Goal: Find specific page/section: Find specific page/section

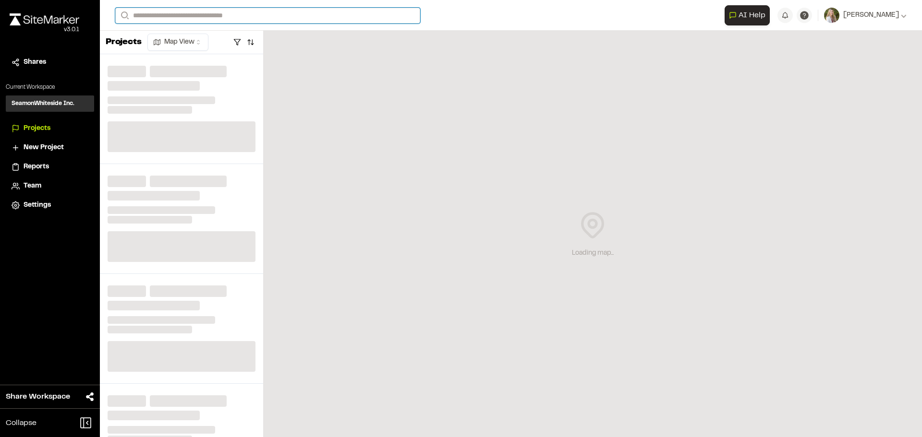
click at [180, 19] on input "Search" at bounding box center [267, 16] width 305 height 16
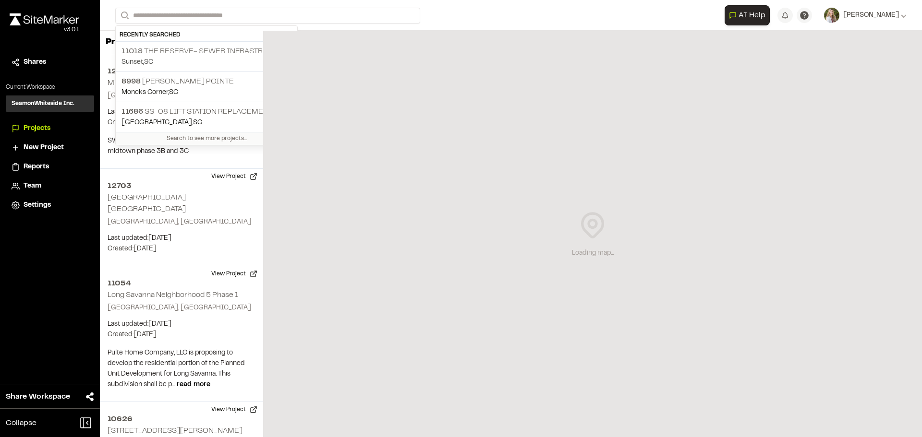
click at [176, 63] on p "Sunset , [GEOGRAPHIC_DATA]" at bounding box center [206, 62] width 170 height 11
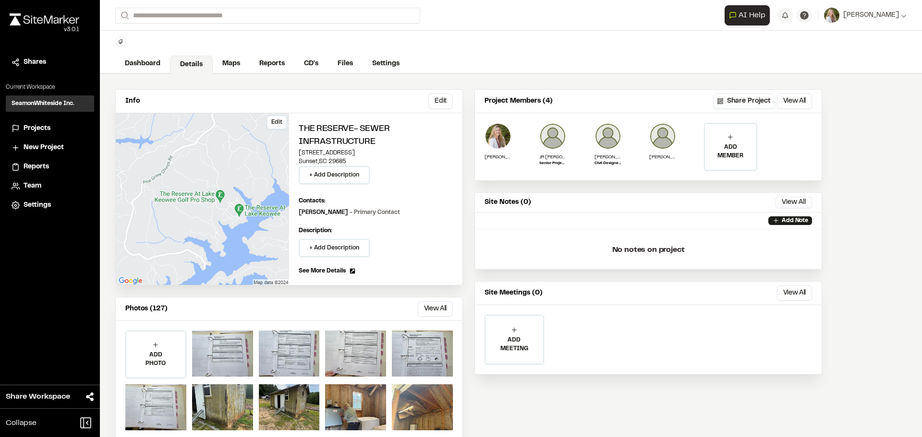
scroll to position [40, 0]
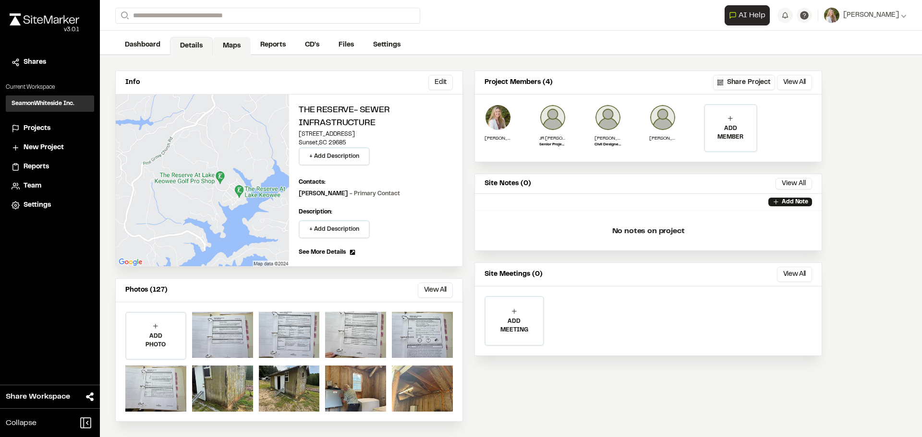
click at [233, 43] on link "Maps" at bounding box center [232, 46] width 38 height 18
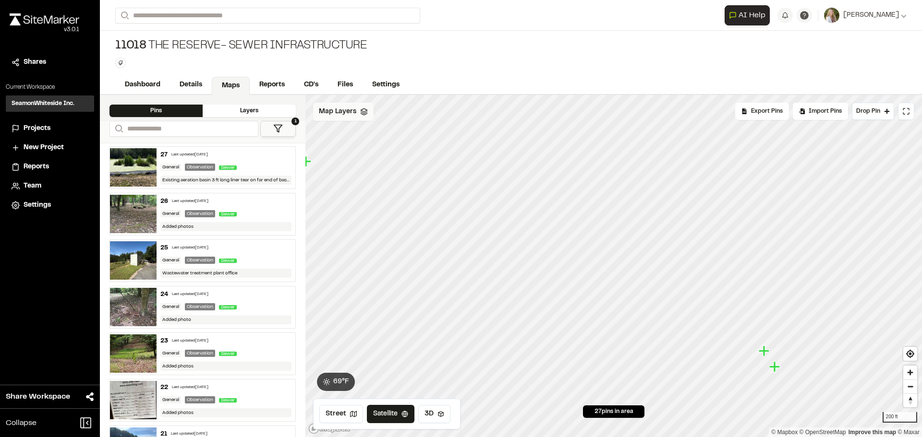
click at [348, 115] on span "Map Layers" at bounding box center [337, 112] width 37 height 11
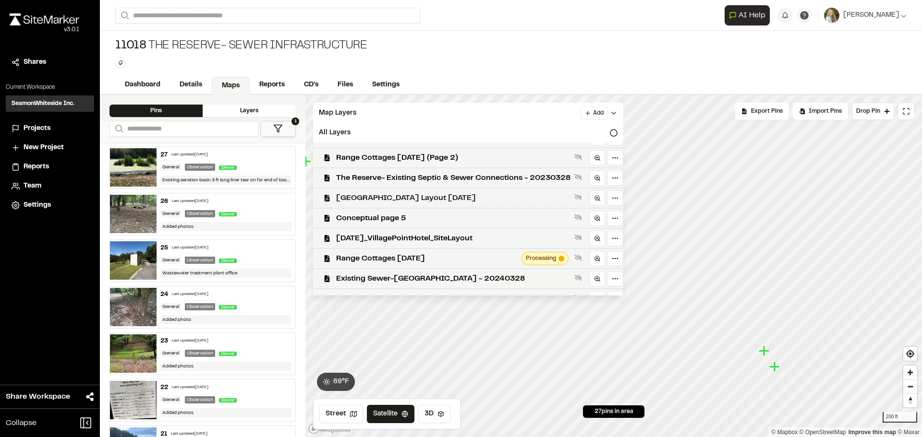
scroll to position [48, 0]
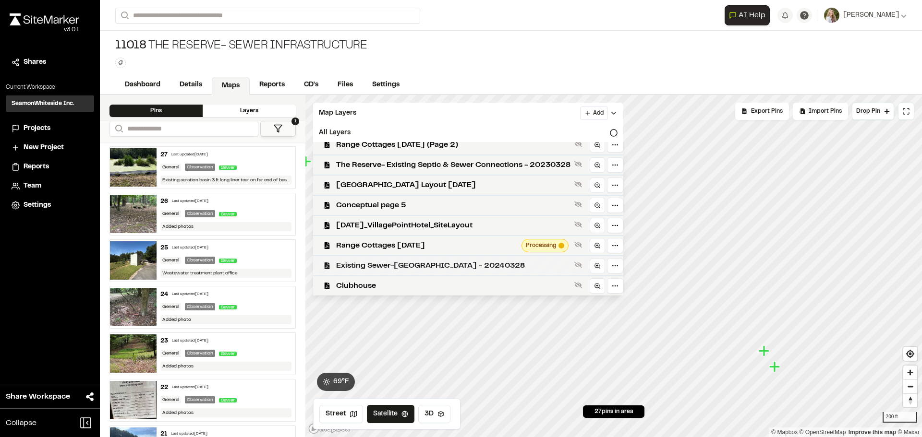
click at [424, 268] on span "Existing Sewer-[GEOGRAPHIC_DATA] - 20240328" at bounding box center [453, 266] width 234 height 12
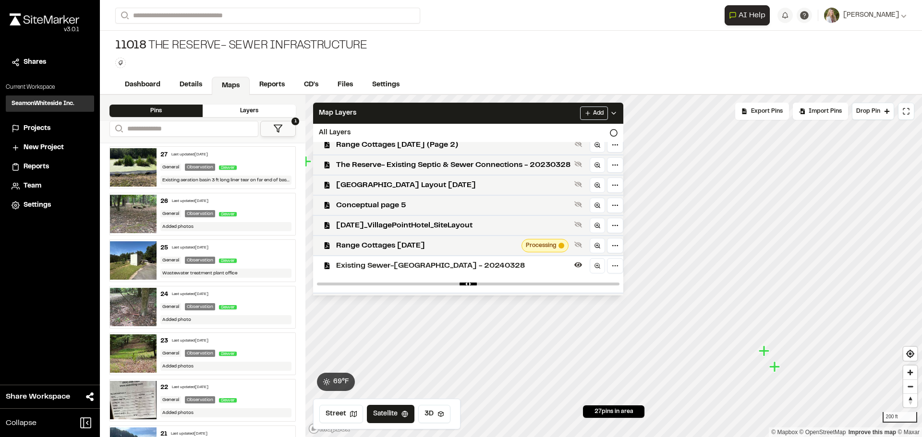
click at [422, 267] on span "Existing Sewer-[GEOGRAPHIC_DATA] - 20240328" at bounding box center [453, 266] width 234 height 12
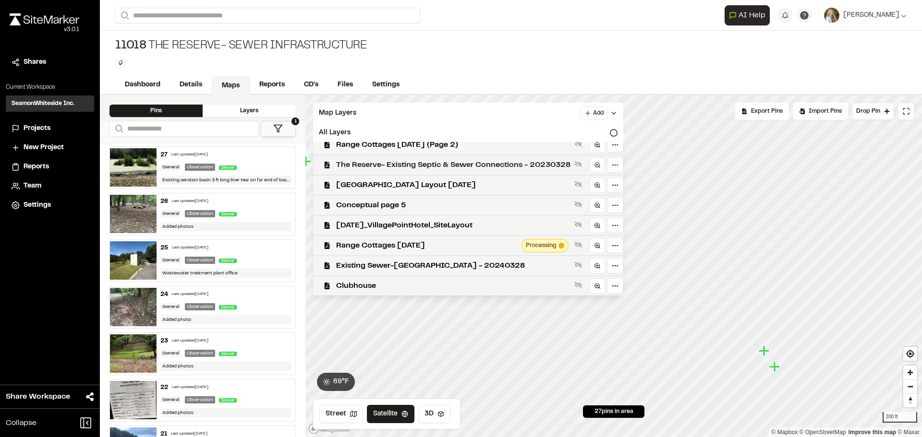
click at [438, 161] on span "The Reserve- Existing Septic & Sewer Connections - 20230328" at bounding box center [453, 165] width 234 height 12
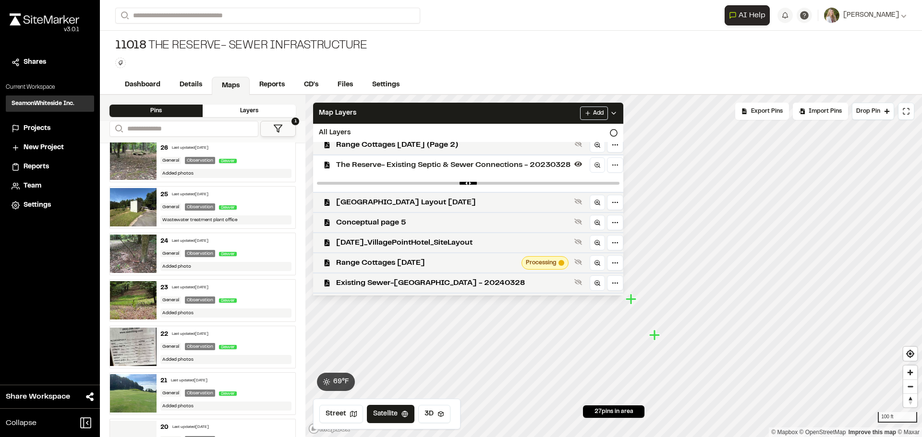
scroll to position [96, 0]
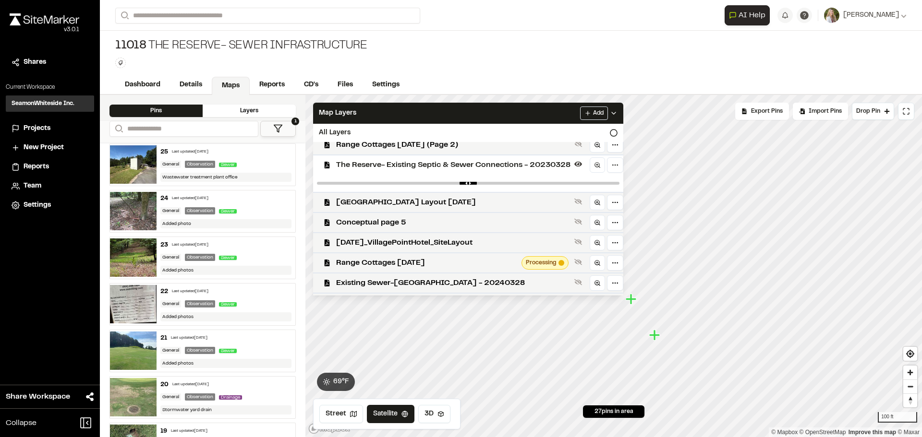
click at [655, 336] on icon "Map marker" at bounding box center [654, 335] width 11 height 11
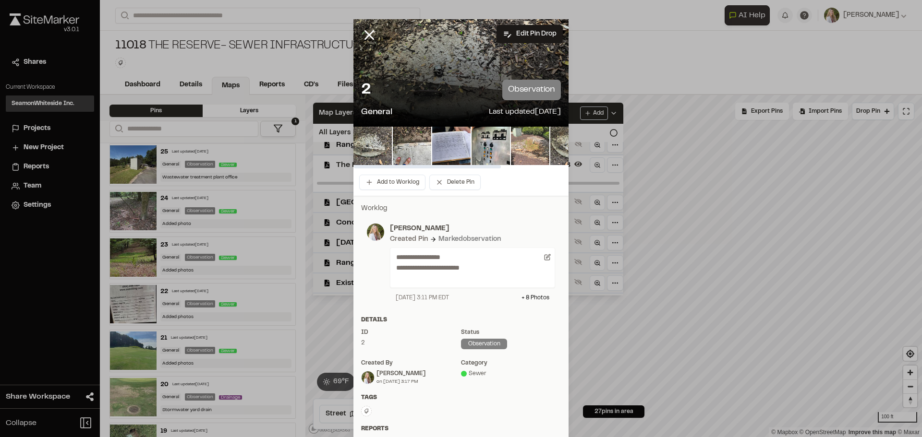
click at [530, 143] on img at bounding box center [530, 146] width 38 height 38
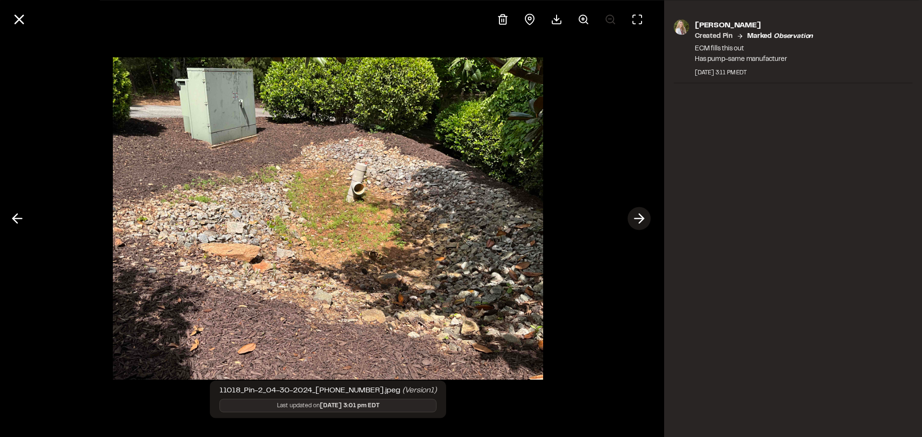
click at [636, 217] on icon at bounding box center [638, 219] width 15 height 16
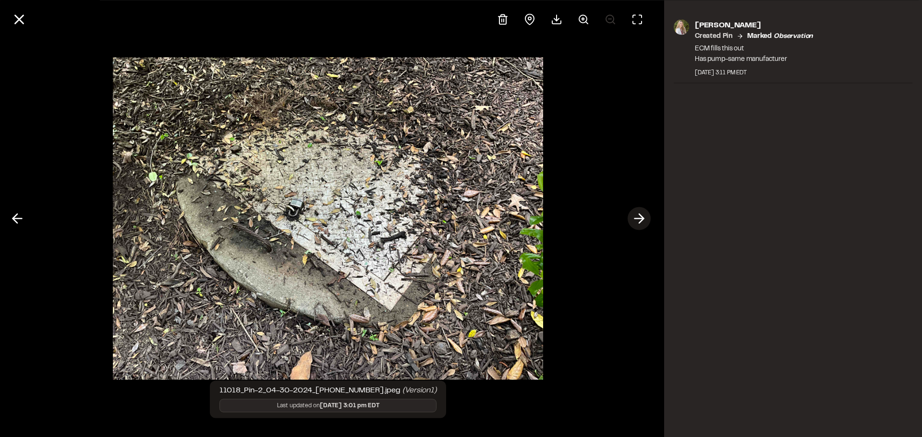
click at [636, 222] on icon at bounding box center [638, 219] width 15 height 16
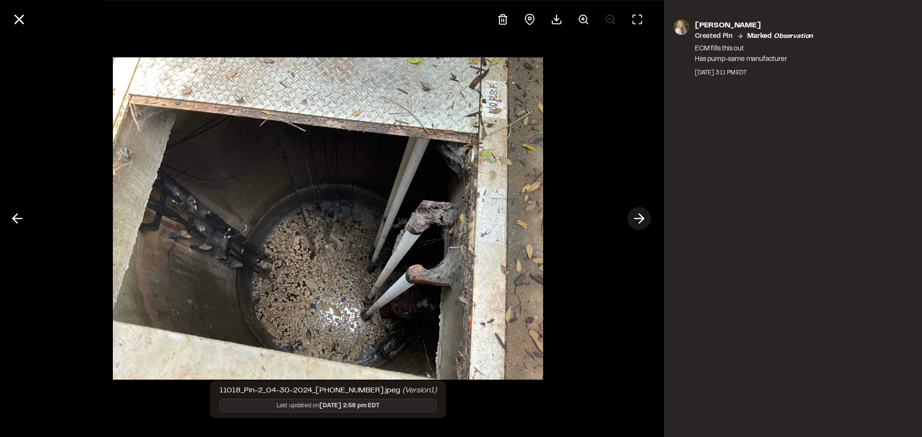
click at [638, 224] on icon at bounding box center [638, 219] width 15 height 16
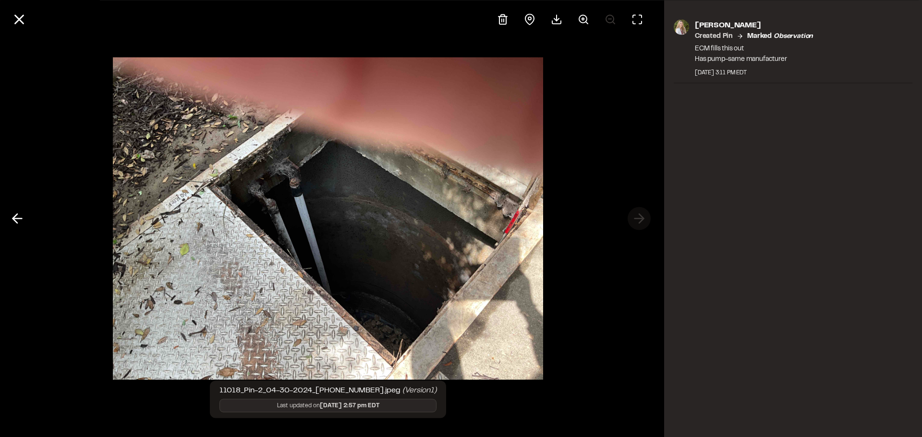
click at [638, 224] on div at bounding box center [328, 218] width 656 height 437
click at [20, 219] on line at bounding box center [17, 219] width 9 height 0
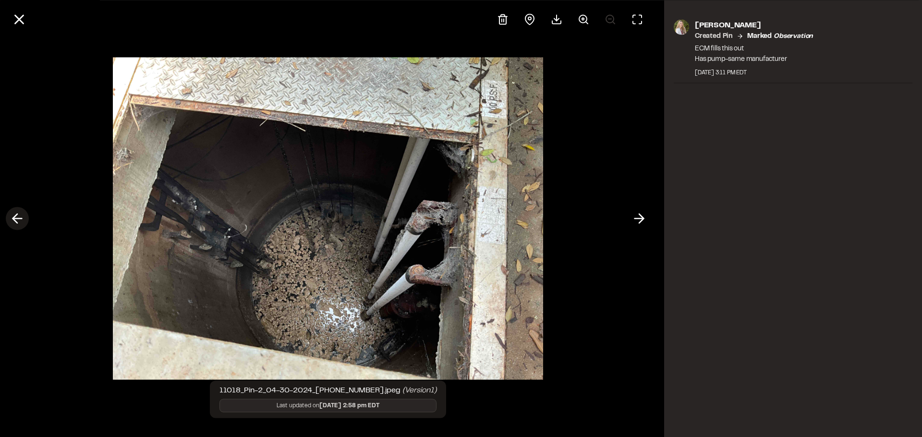
click at [20, 219] on line at bounding box center [17, 219] width 9 height 0
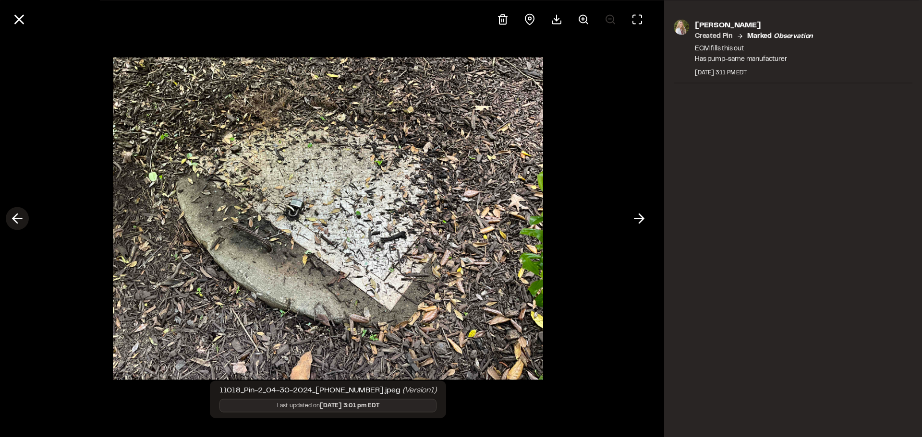
click at [20, 215] on icon at bounding box center [17, 219] width 15 height 16
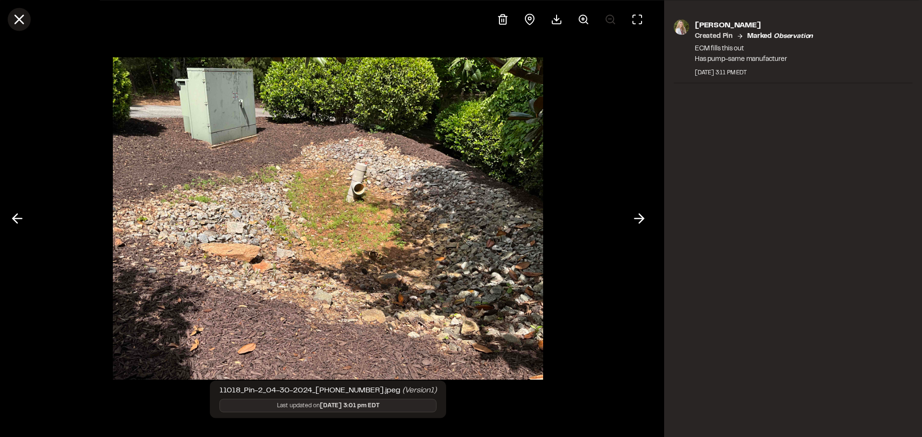
click at [14, 19] on icon at bounding box center [19, 19] width 16 height 16
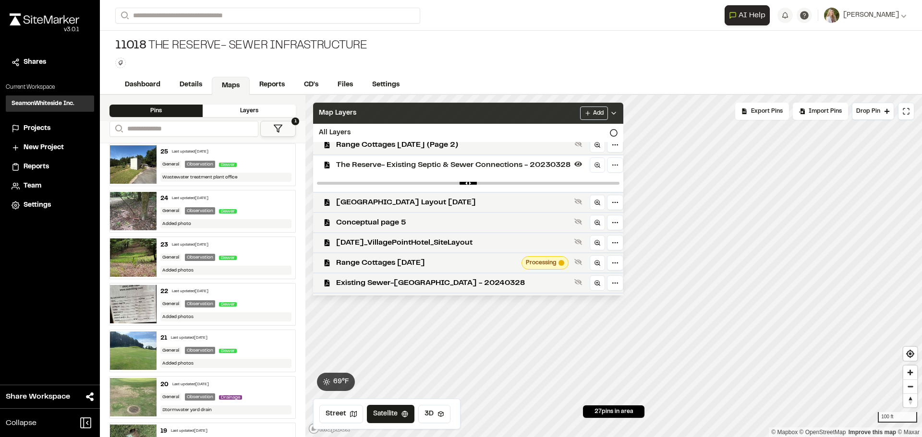
click at [493, 108] on div "Map Layers Add" at bounding box center [468, 113] width 310 height 21
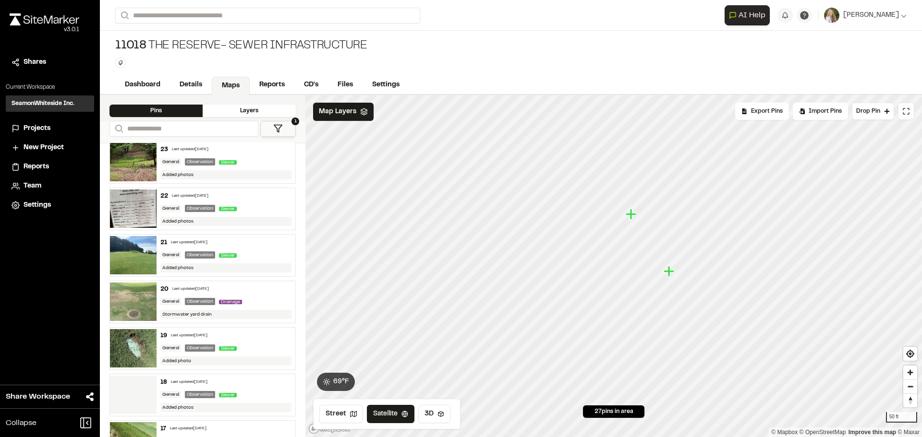
scroll to position [192, 0]
click at [670, 272] on icon "Map marker" at bounding box center [668, 271] width 11 height 11
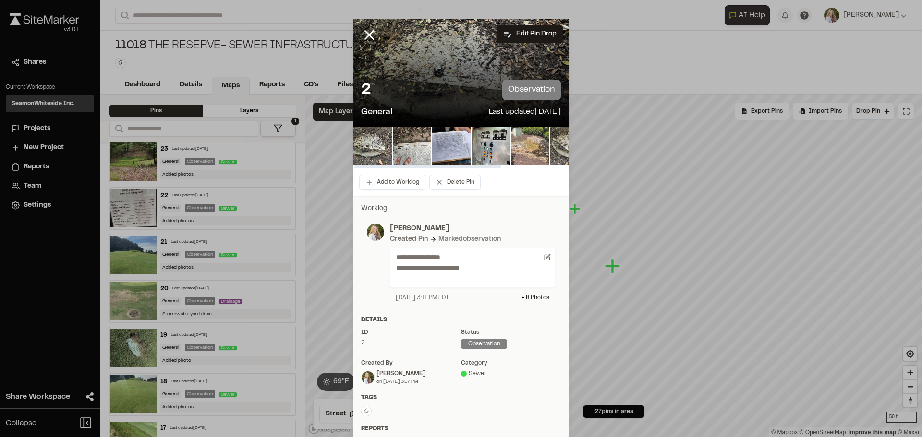
click at [531, 143] on img at bounding box center [530, 146] width 38 height 38
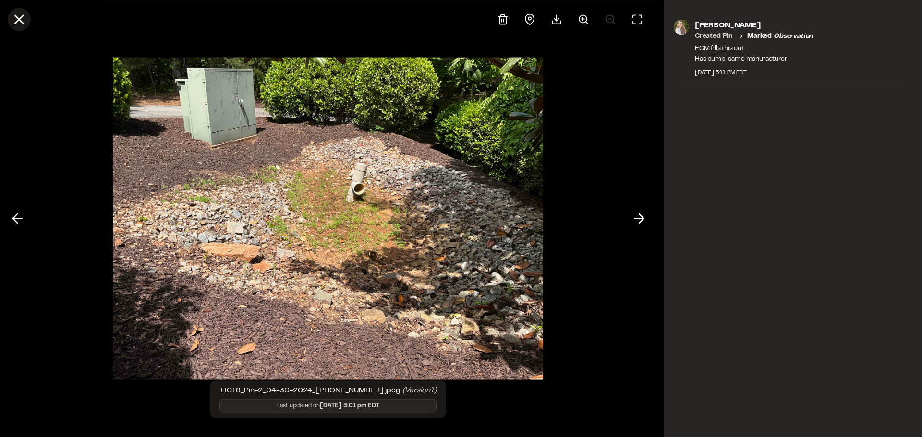
click at [21, 21] on icon at bounding box center [19, 19] width 16 height 16
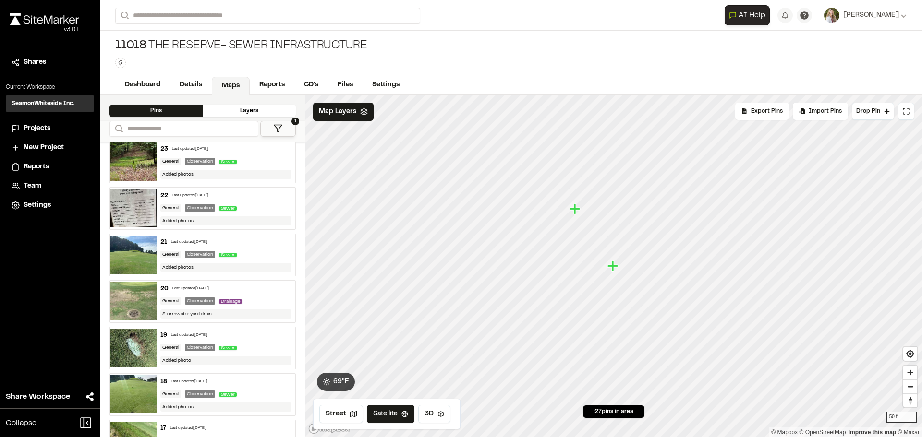
click at [575, 211] on icon "Map marker" at bounding box center [574, 209] width 11 height 11
click at [613, 266] on icon "Map marker" at bounding box center [612, 266] width 11 height 11
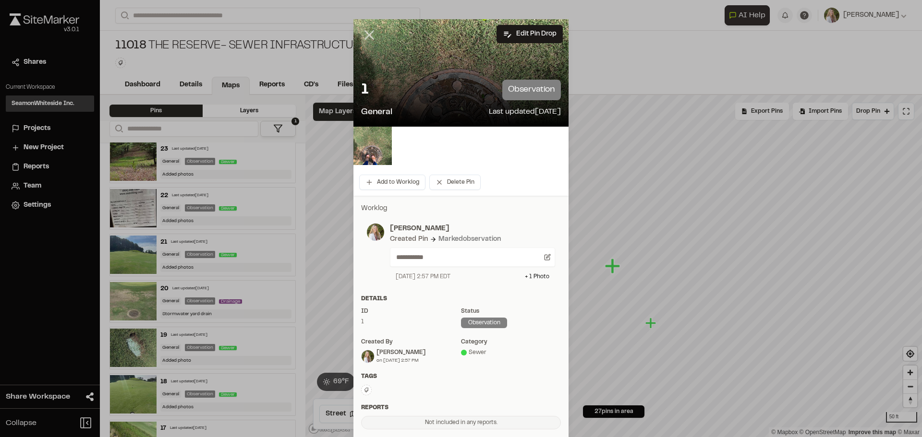
click at [366, 36] on line at bounding box center [369, 35] width 8 height 8
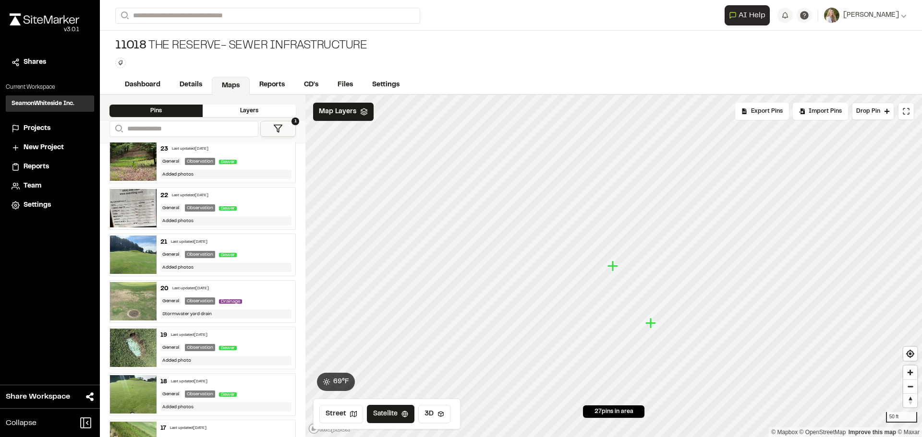
click at [653, 324] on icon "Map marker" at bounding box center [650, 323] width 11 height 11
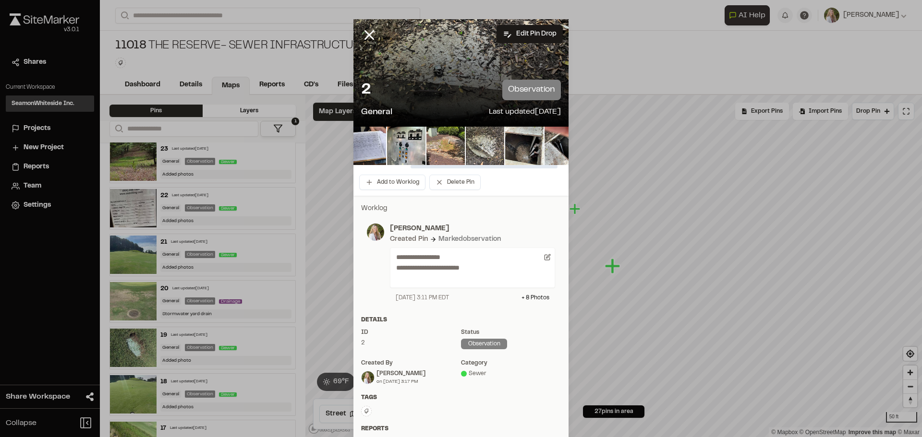
scroll to position [0, 83]
drag, startPoint x: 488, startPoint y: 168, endPoint x: 545, endPoint y: 168, distance: 56.6
click at [545, 168] on div at bounding box center [483, 166] width 147 height 3
click at [366, 33] on icon at bounding box center [369, 35] width 16 height 16
